Goal: Task Accomplishment & Management: Manage account settings

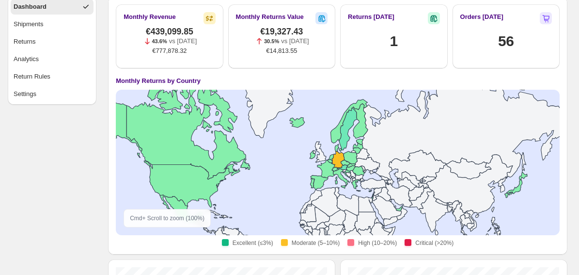
scroll to position [37, 0]
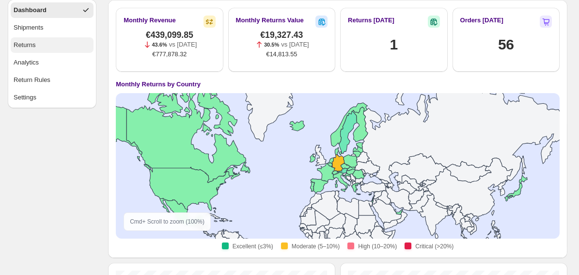
click at [31, 51] on button "Returns" at bounding box center [52, 44] width 83 height 15
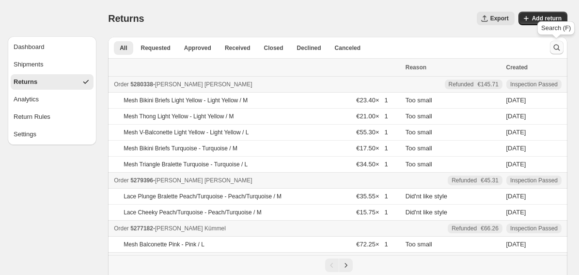
click at [554, 47] on icon "Search and filter results" at bounding box center [557, 48] width 10 height 10
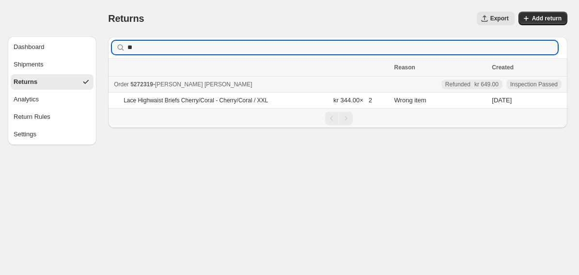
type input "*"
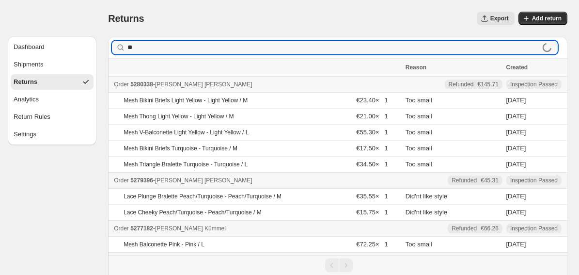
type input "*"
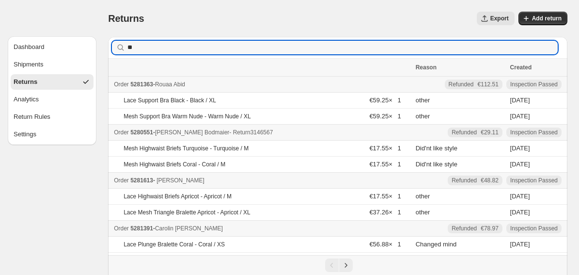
type input "**"
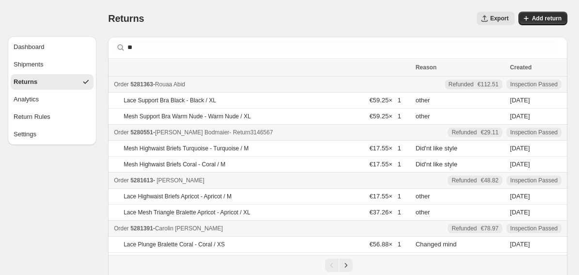
click at [146, 134] on span "5280551" at bounding box center [141, 132] width 23 height 7
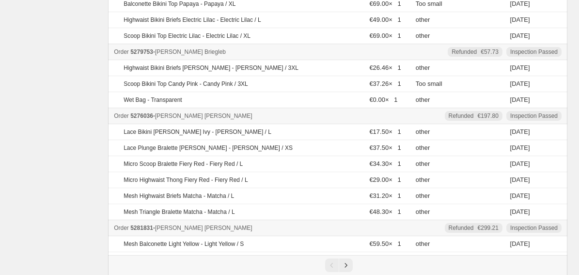
scroll to position [461, 0]
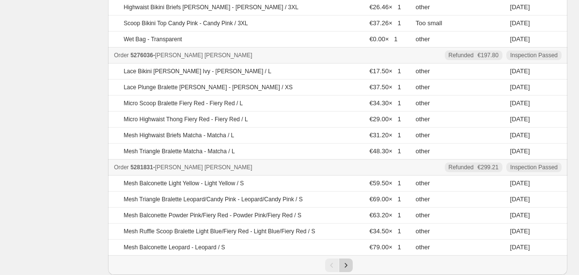
click at [346, 261] on icon "Next" at bounding box center [346, 265] width 10 height 10
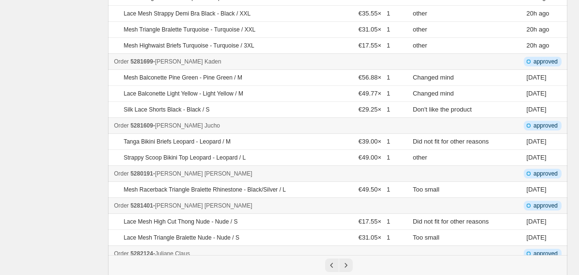
scroll to position [349, 0]
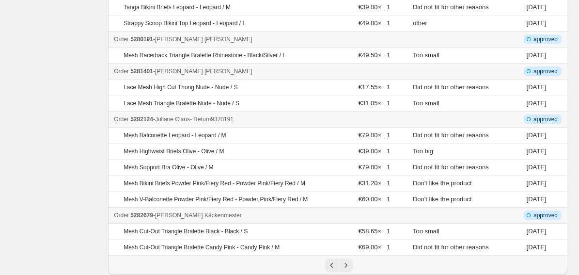
click at [149, 121] on span "5282124" at bounding box center [141, 119] width 23 height 7
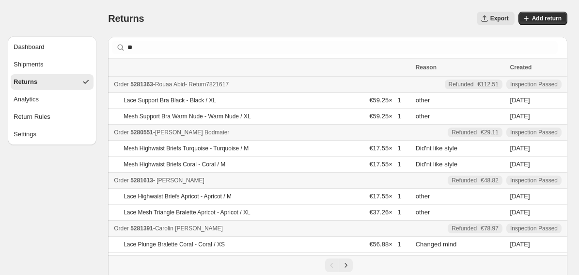
click at [173, 86] on span "[PERSON_NAME]" at bounding box center [170, 84] width 30 height 7
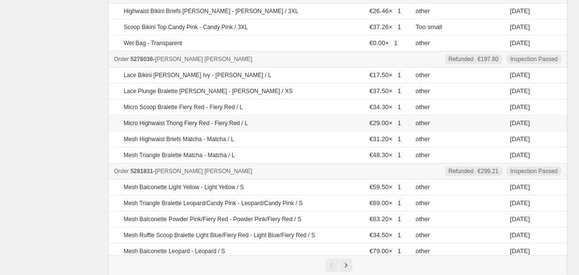
scroll to position [461, 0]
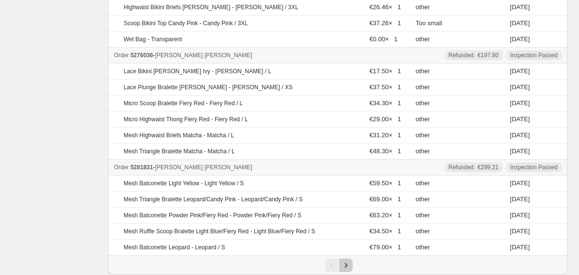
click at [343, 262] on icon "Next" at bounding box center [346, 265] width 10 height 10
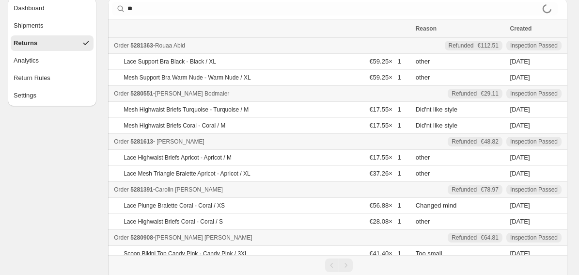
scroll to position [0, 0]
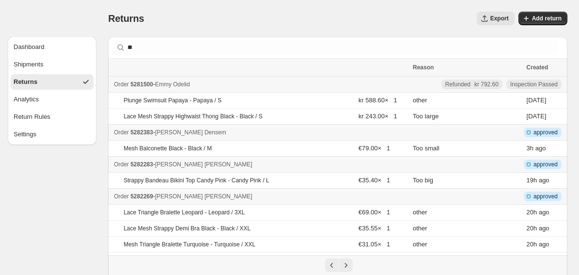
click at [542, 69] on span "Created" at bounding box center [537, 67] width 22 height 7
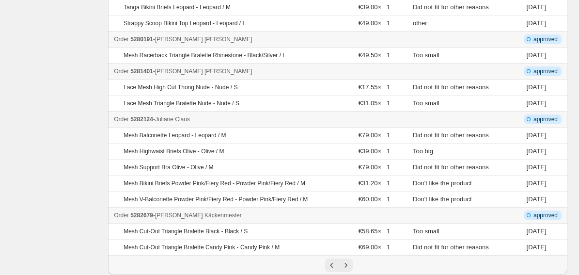
scroll to position [349, 0]
click at [344, 263] on icon "Next" at bounding box center [346, 265] width 10 height 10
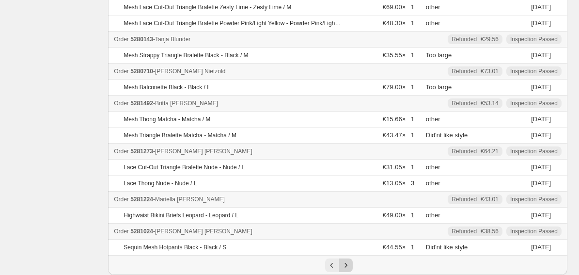
click at [346, 263] on icon "Next" at bounding box center [346, 265] width 10 height 10
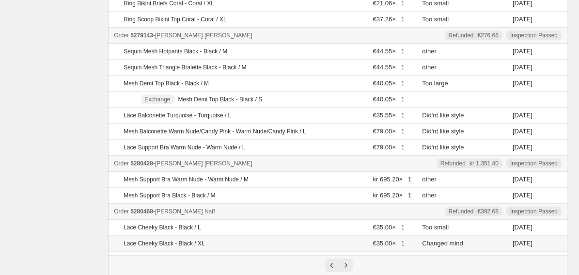
scroll to position [477, 0]
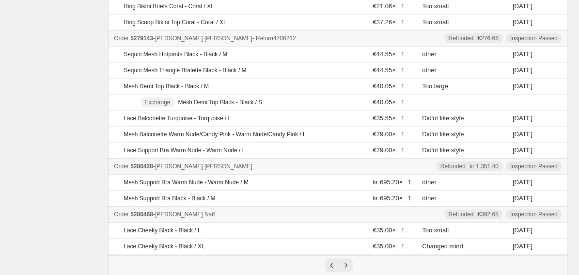
click at [143, 40] on span "5279143" at bounding box center [141, 38] width 23 height 7
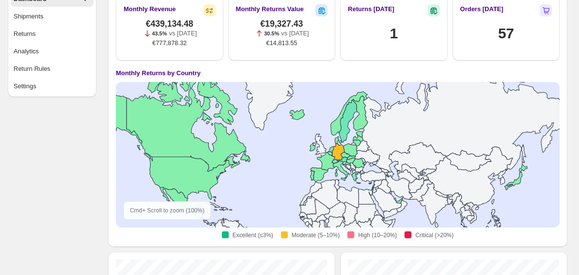
scroll to position [49, 0]
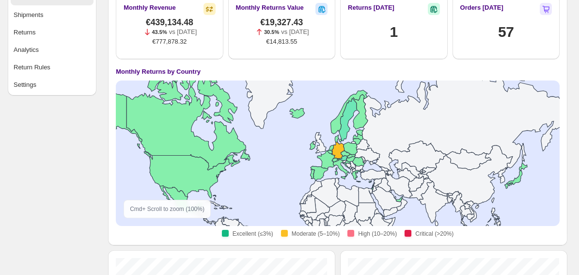
click at [281, 28] on p "vs [DATE]" at bounding box center [295, 32] width 28 height 10
click at [320, 10] on icon at bounding box center [321, 10] width 3 height 2
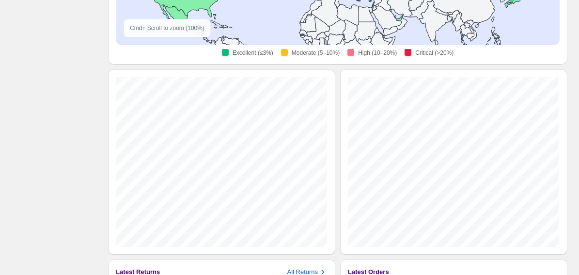
scroll to position [232, 0]
